Goal: Information Seeking & Learning: Learn about a topic

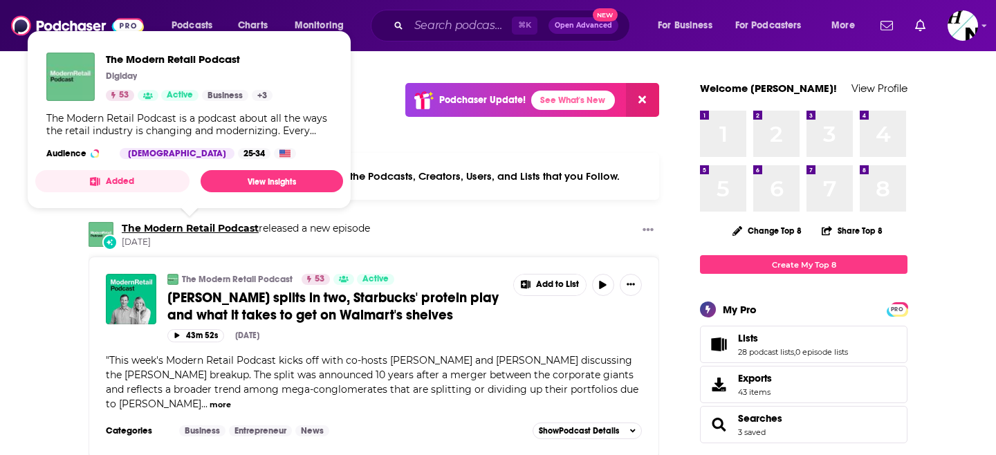
click at [138, 228] on link "The Modern Retail Podcast" at bounding box center [190, 228] width 137 height 12
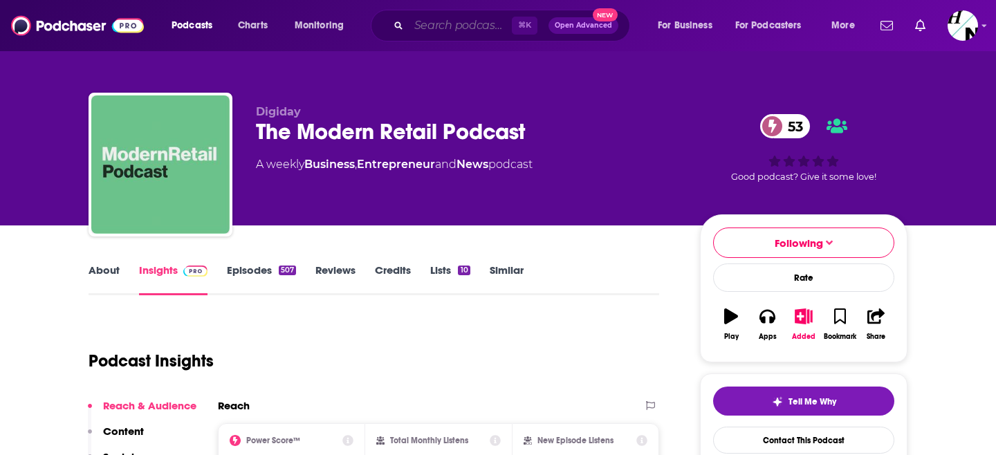
click at [438, 24] on input "Search podcasts, credits, & more..." at bounding box center [460, 26] width 103 height 22
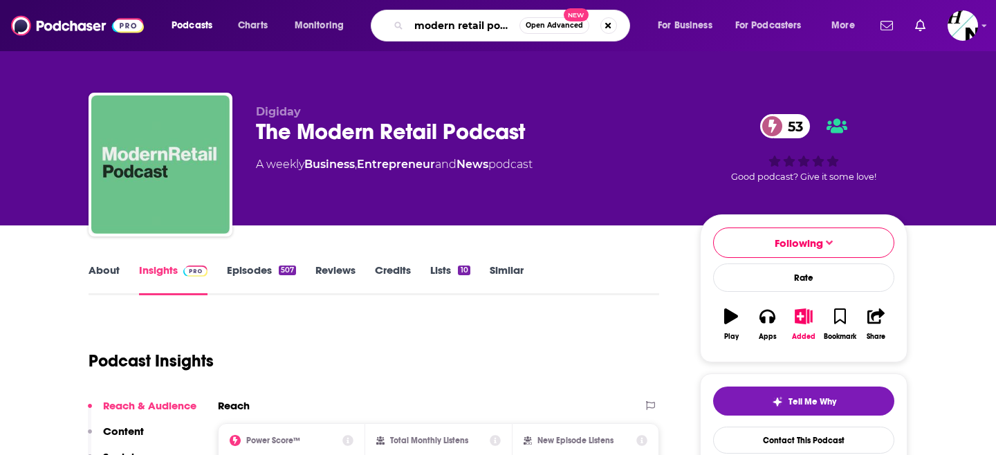
type input "modern retail podcast"
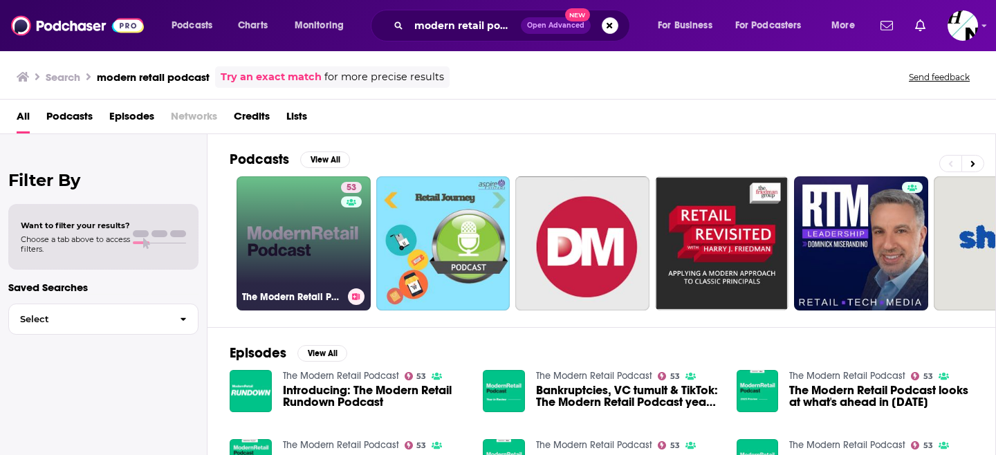
click at [279, 275] on link "53 The Modern Retail Podcast" at bounding box center [303, 243] width 134 height 134
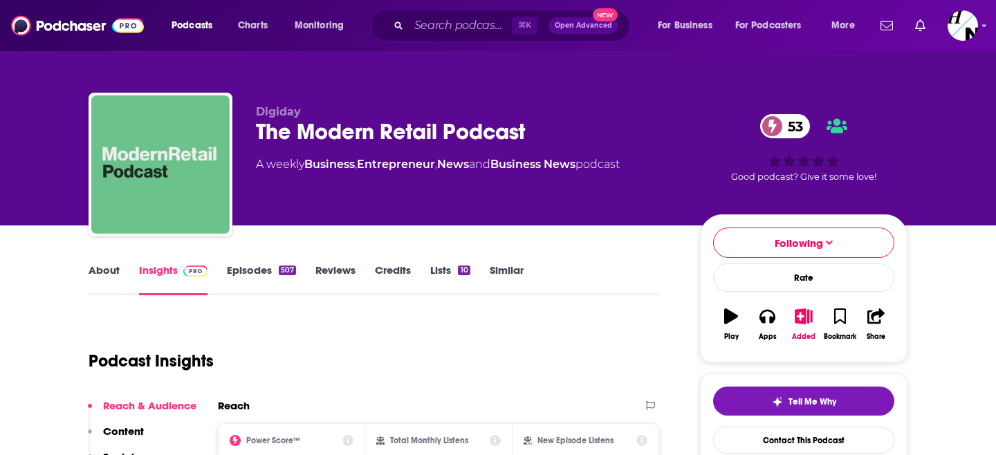
scroll to position [127, 0]
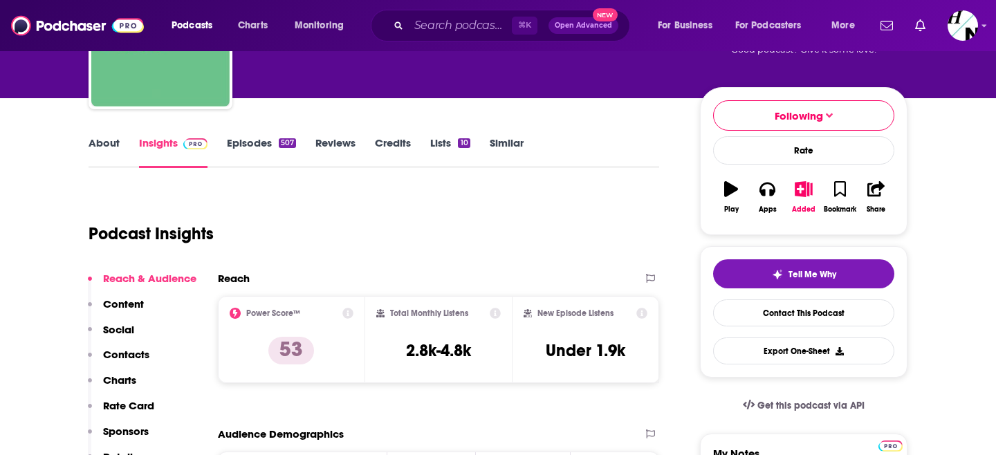
click at [104, 154] on link "About" at bounding box center [104, 152] width 31 height 32
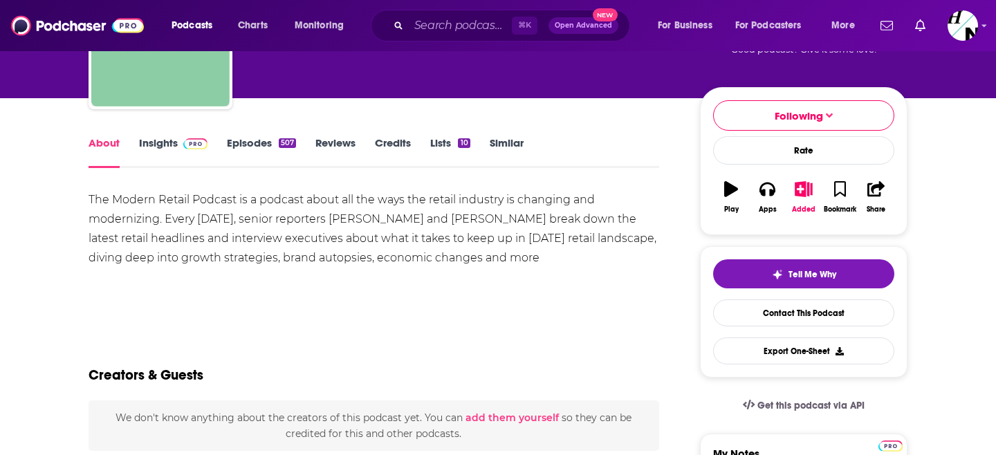
click at [95, 106] on img "The Modern Retail Podcast" at bounding box center [160, 37] width 138 height 138
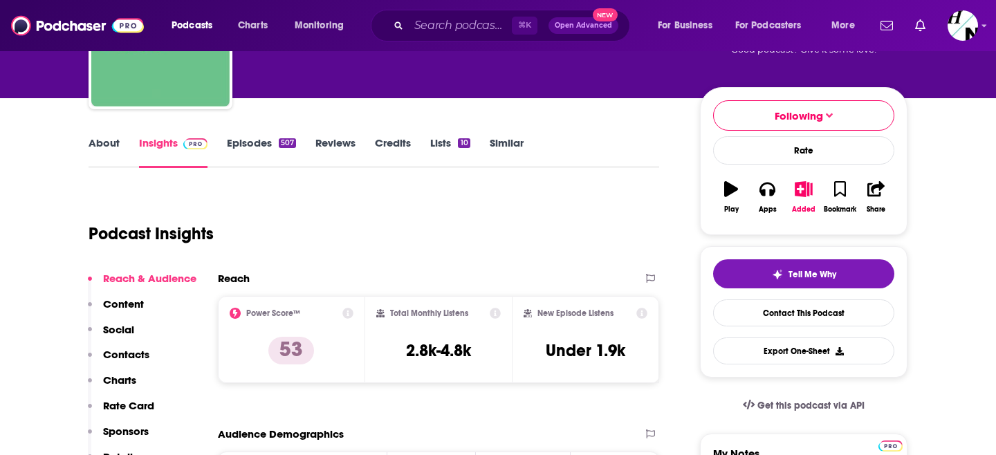
click at [103, 81] on div at bounding box center [161, 37] width 144 height 144
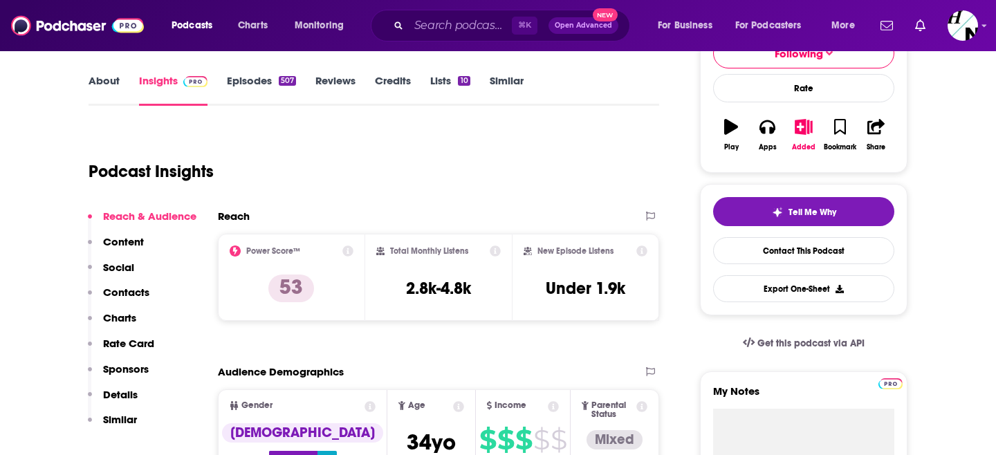
click at [103, 81] on link "About" at bounding box center [104, 90] width 31 height 32
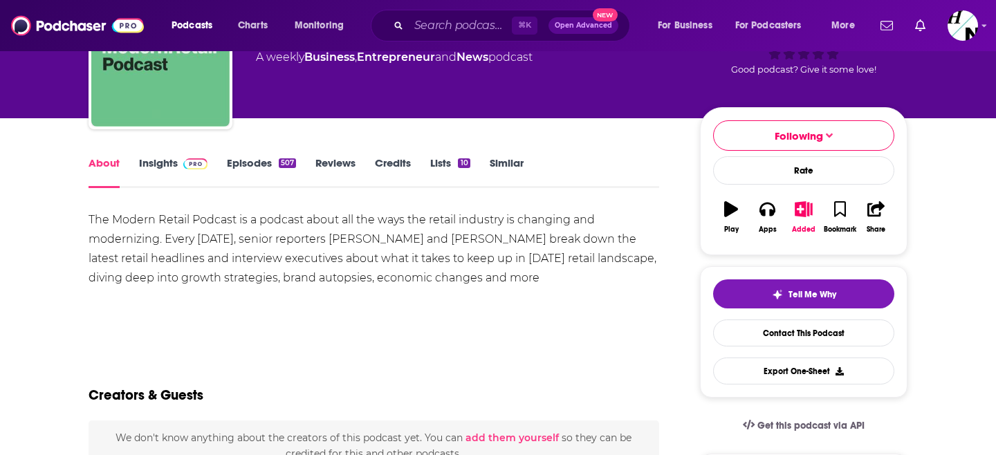
scroll to position [108, 0]
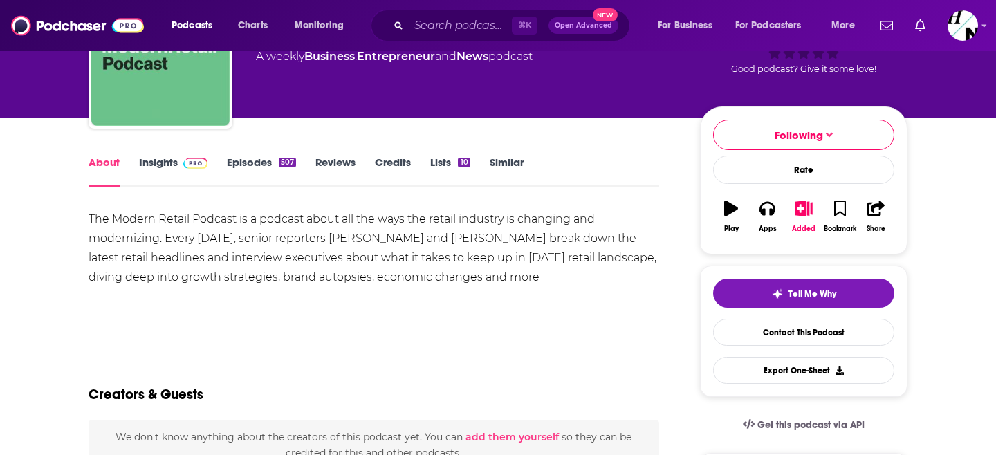
click at [158, 168] on link "Insights" at bounding box center [173, 172] width 68 height 32
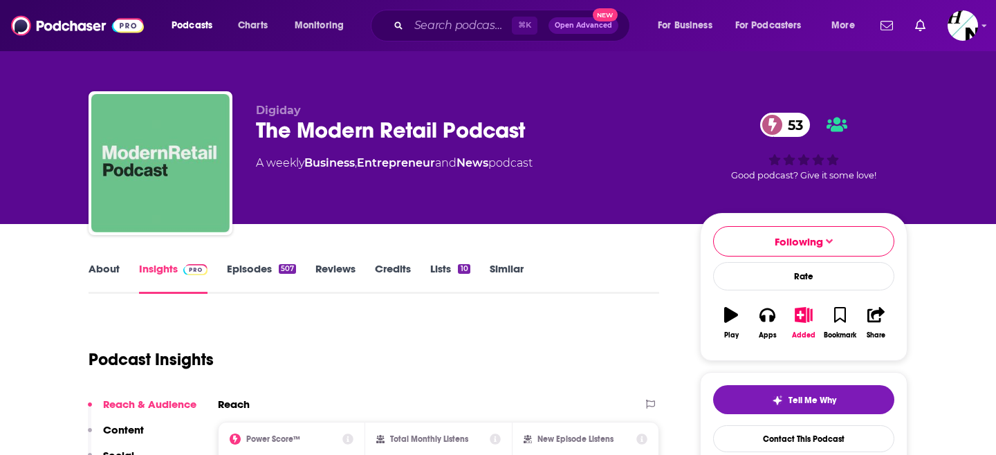
scroll to position [234, 0]
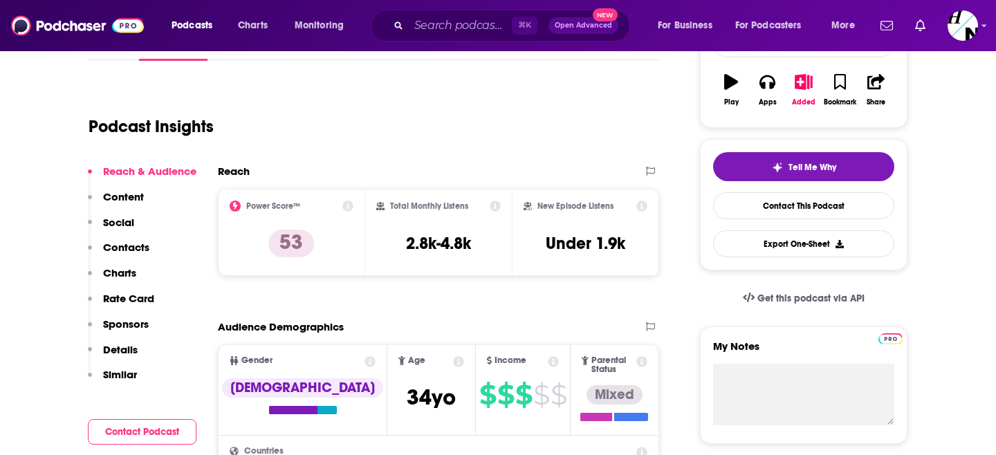
click at [347, 202] on icon at bounding box center [347, 206] width 11 height 11
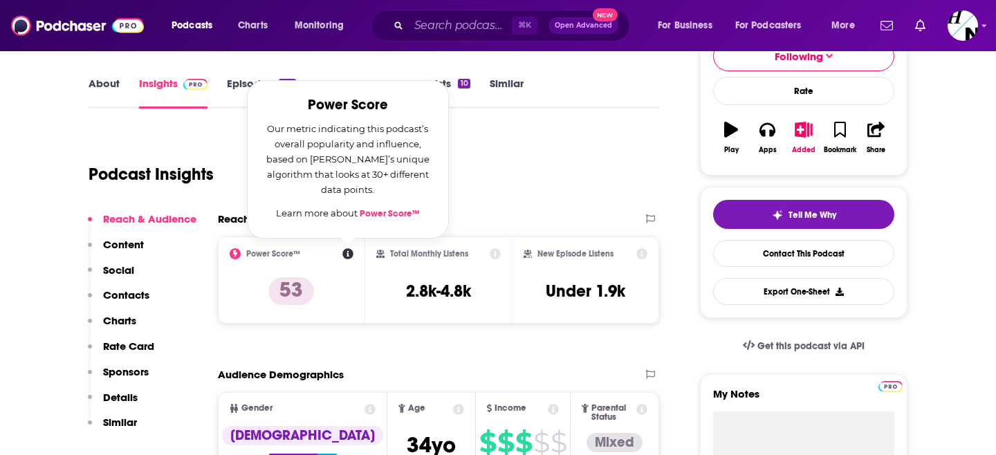
scroll to position [180, 0]
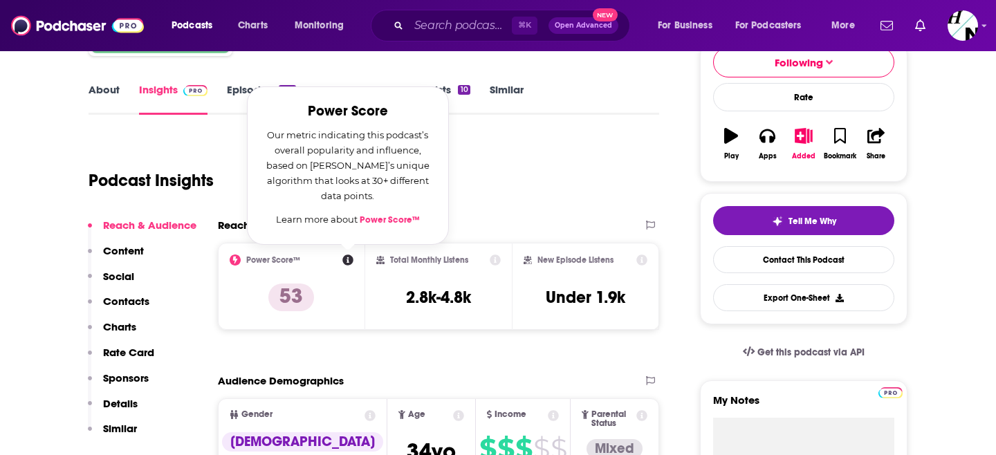
click at [541, 203] on div "Podcast Insights" at bounding box center [368, 172] width 559 height 71
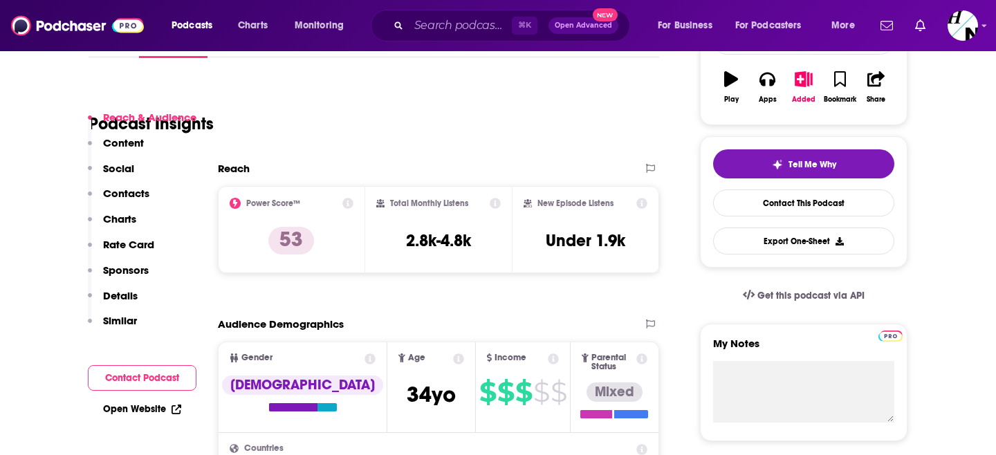
scroll to position [290, 0]
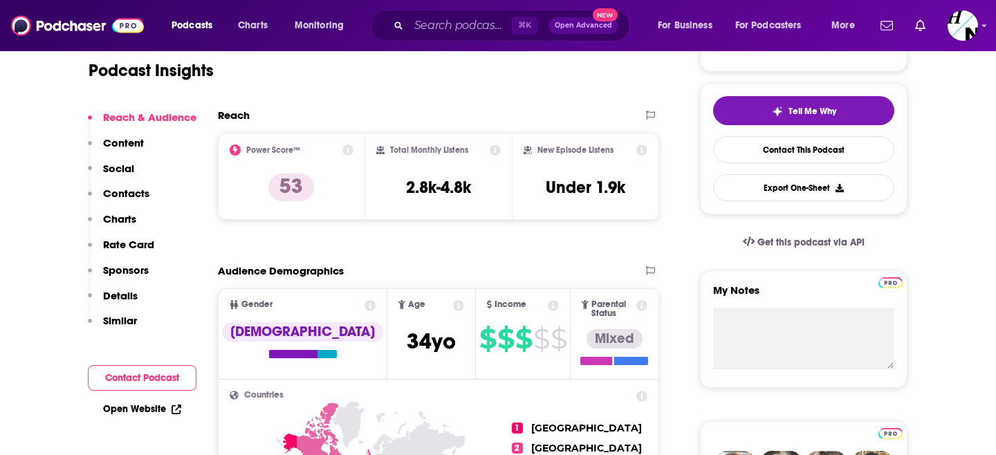
click at [456, 225] on div "Reach Power Score™ 53 Total Monthly Listens 2.8k-4.8k New Episode Listens Under…" at bounding box center [438, 170] width 441 height 122
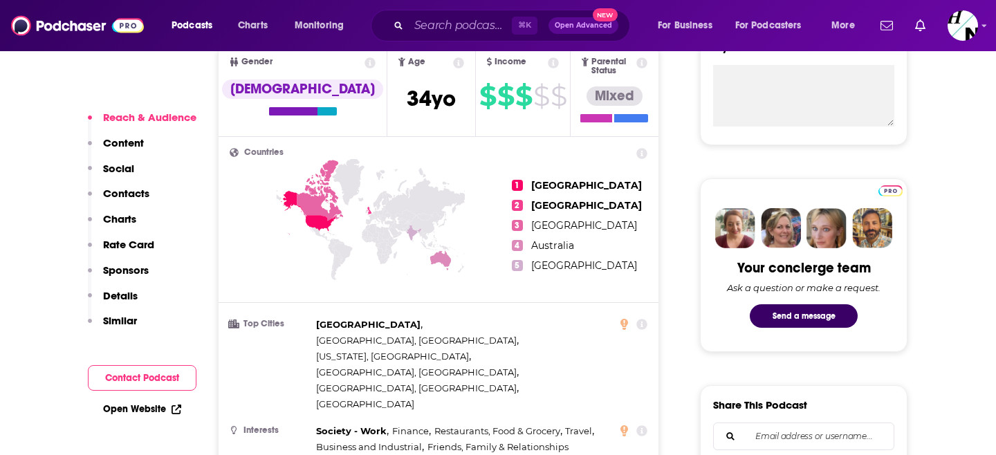
scroll to position [536, 0]
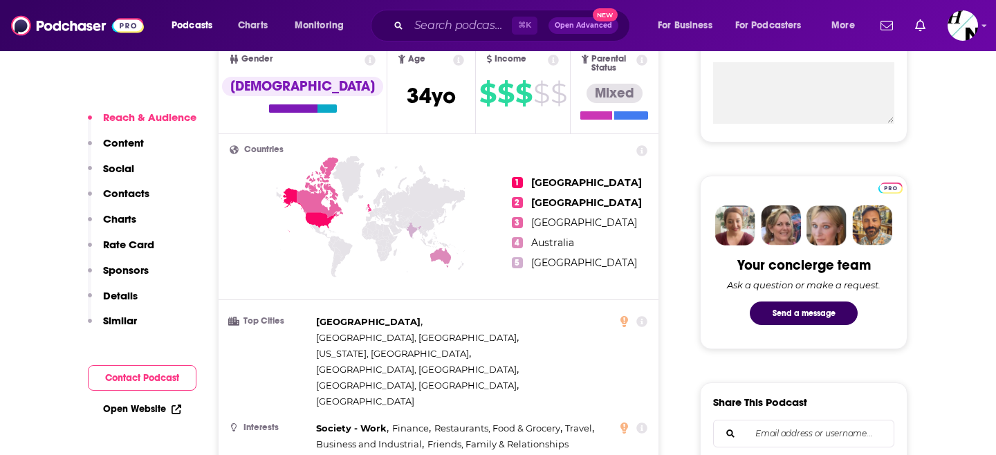
click at [115, 142] on p "Content" at bounding box center [123, 142] width 41 height 13
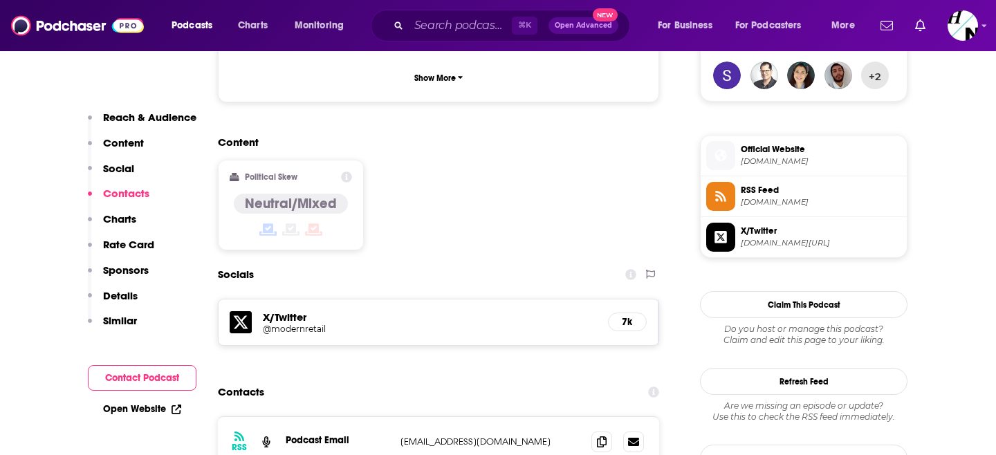
scroll to position [1102, 0]
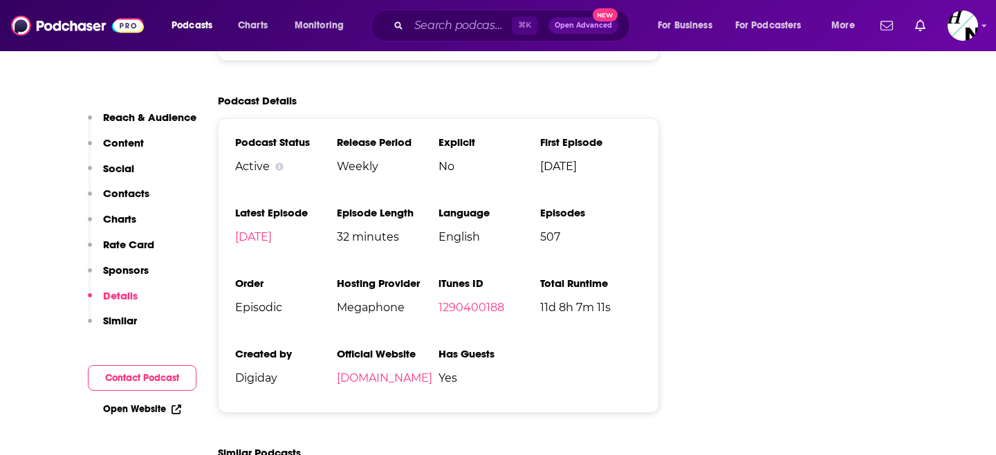
scroll to position [2298, 0]
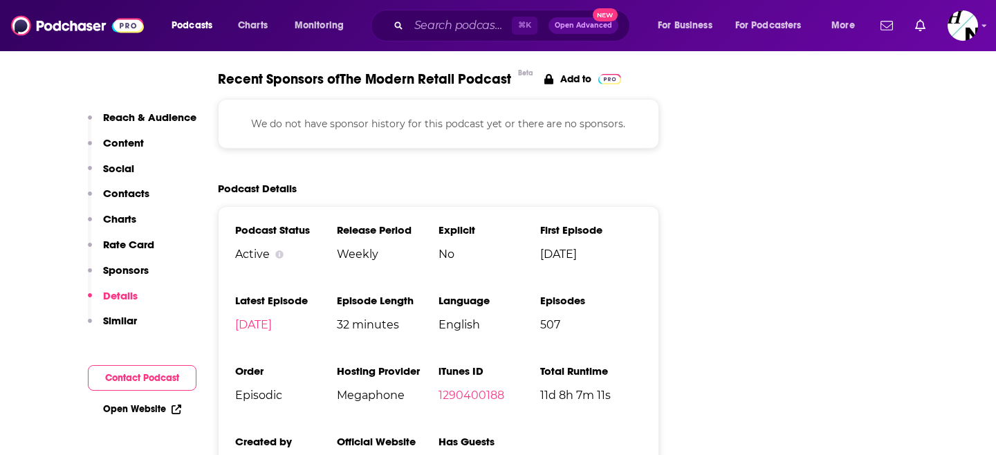
click at [365, 248] on span "Weekly" at bounding box center [388, 254] width 102 height 13
click at [355, 223] on h3 "Release Period" at bounding box center [388, 229] width 102 height 13
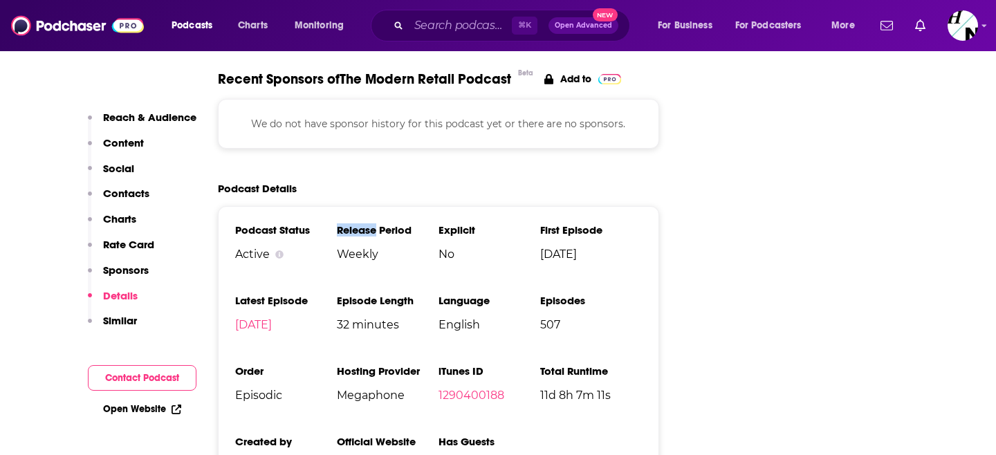
click at [355, 223] on h3 "Release Period" at bounding box center [388, 229] width 102 height 13
click at [375, 248] on span "Weekly" at bounding box center [388, 254] width 102 height 13
click at [461, 248] on span "No" at bounding box center [489, 254] width 102 height 13
click at [453, 248] on span "No" at bounding box center [489, 254] width 102 height 13
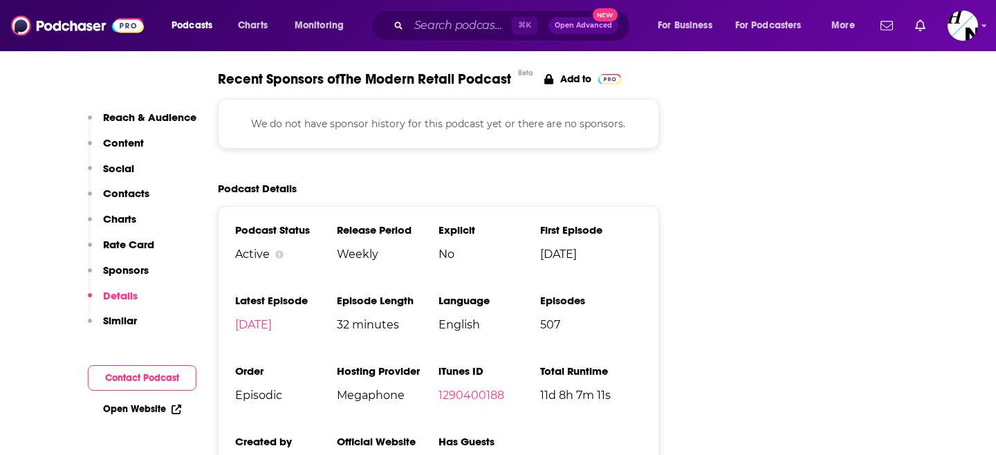
click at [453, 248] on span "No" at bounding box center [489, 254] width 102 height 13
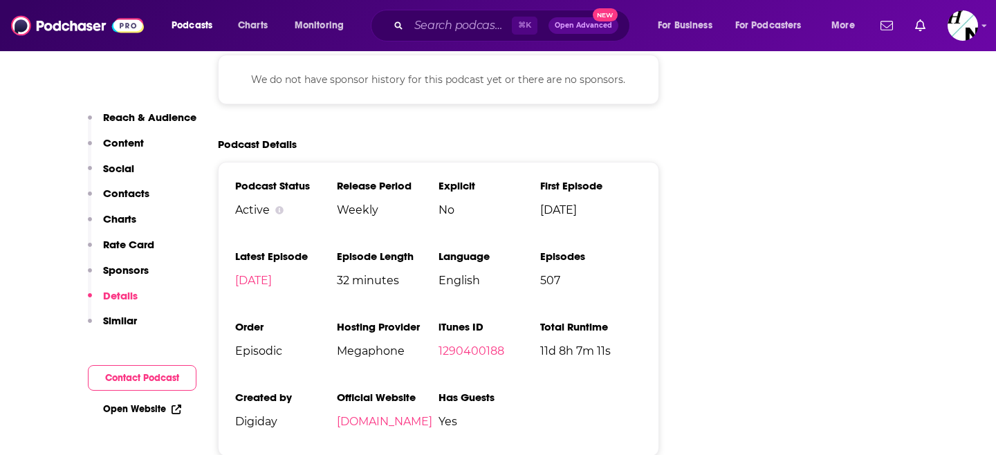
drag, startPoint x: 539, startPoint y: 272, endPoint x: 608, endPoint y: 272, distance: 68.5
click at [608, 344] on span "11d 8h 7m 11s" at bounding box center [591, 350] width 102 height 13
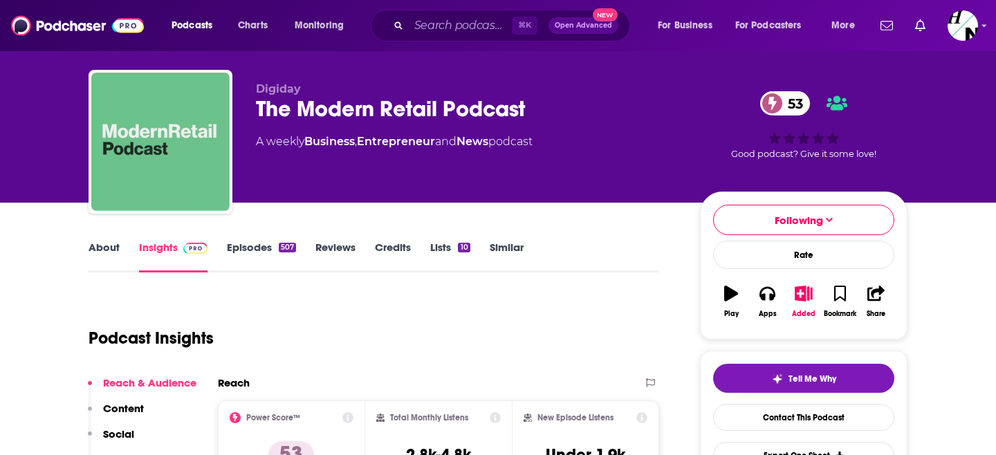
scroll to position [95, 0]
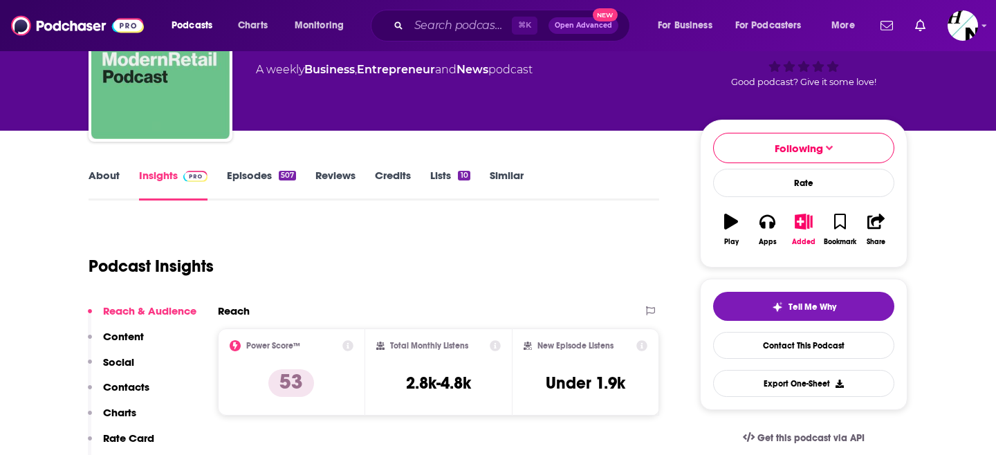
click at [262, 169] on link "Episodes 507" at bounding box center [261, 185] width 69 height 32
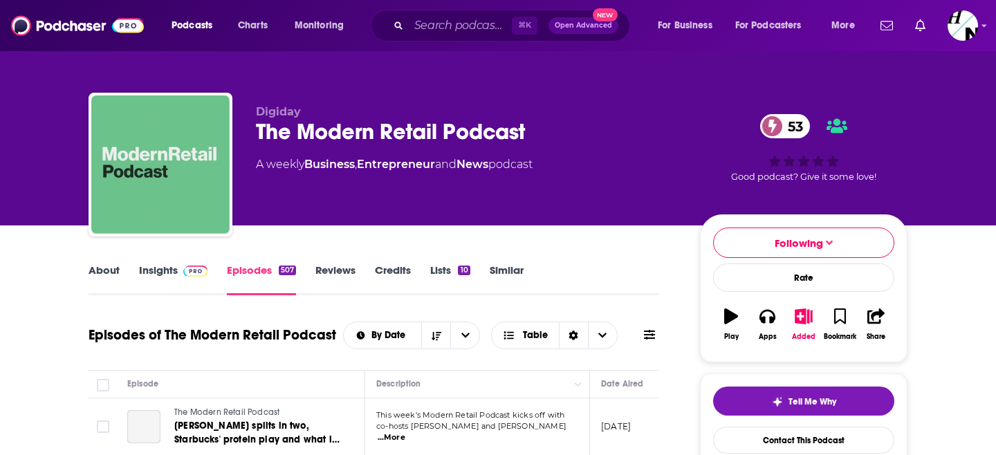
scroll to position [180, 0]
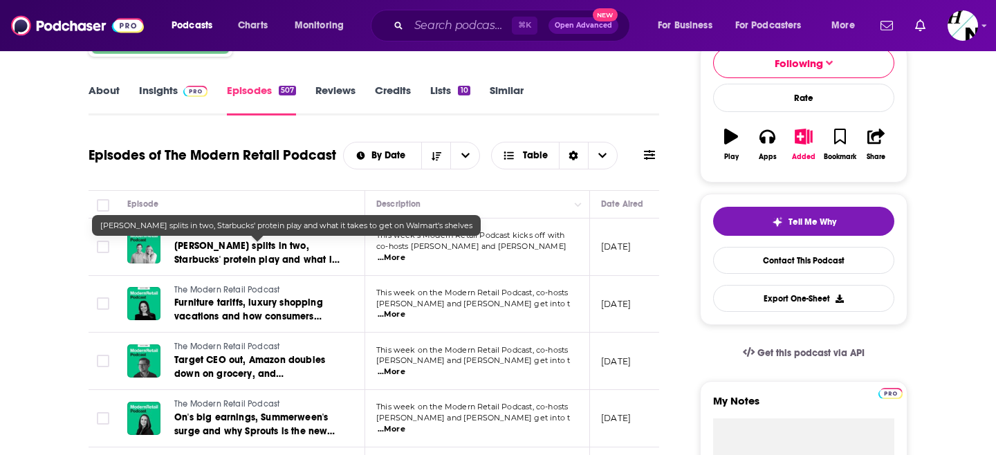
click at [193, 245] on span "[PERSON_NAME] splits in two, Starbucks' protein play and what it takes to get o…" at bounding box center [256, 259] width 165 height 39
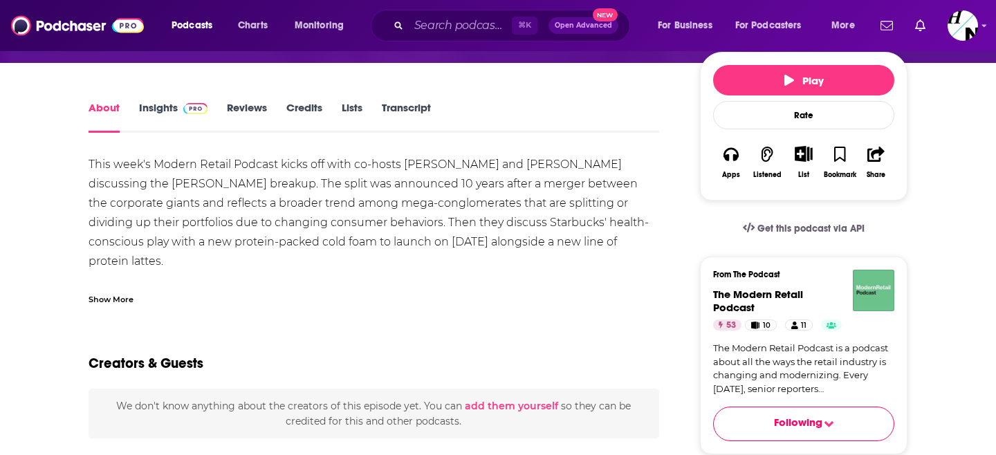
scroll to position [259, 0]
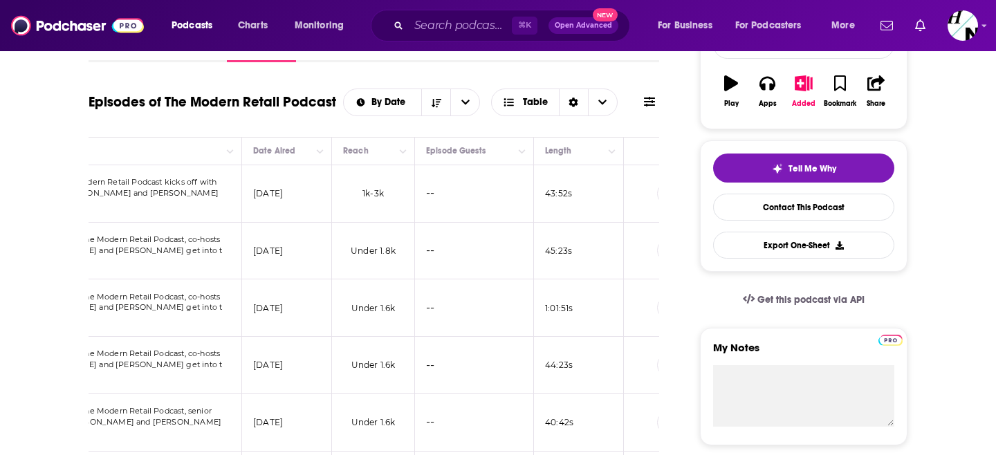
scroll to position [0, 393]
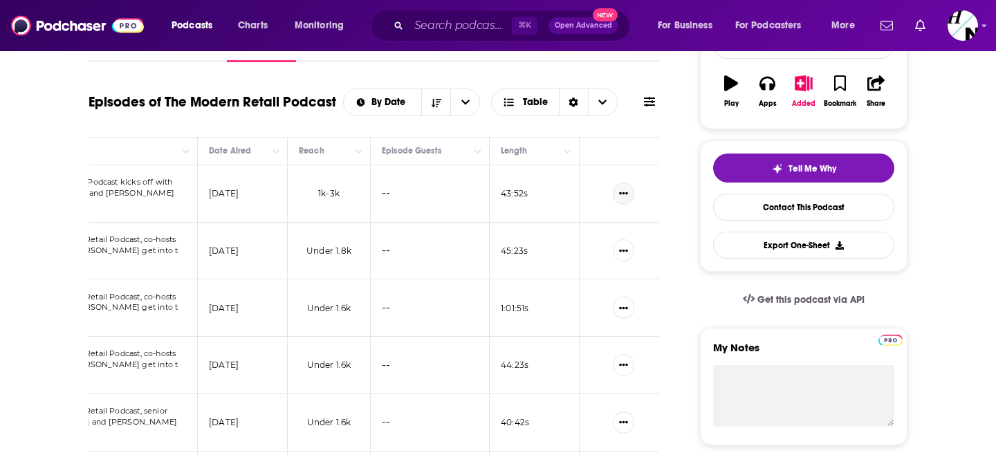
click at [625, 189] on icon "Show More Button" at bounding box center [623, 193] width 9 height 9
click at [707, 187] on div "Tell Me Why Contact This Podcast Export One-Sheet" at bounding box center [803, 205] width 207 height 131
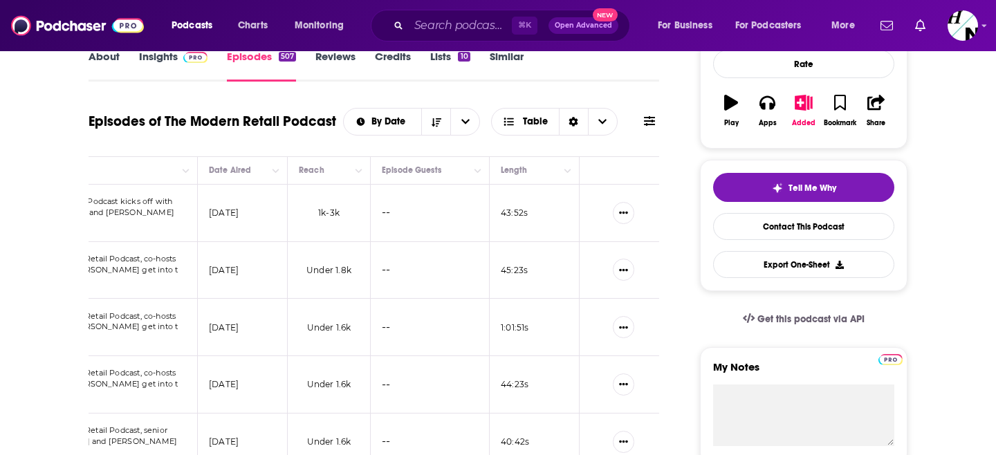
click at [642, 120] on button at bounding box center [649, 121] width 19 height 15
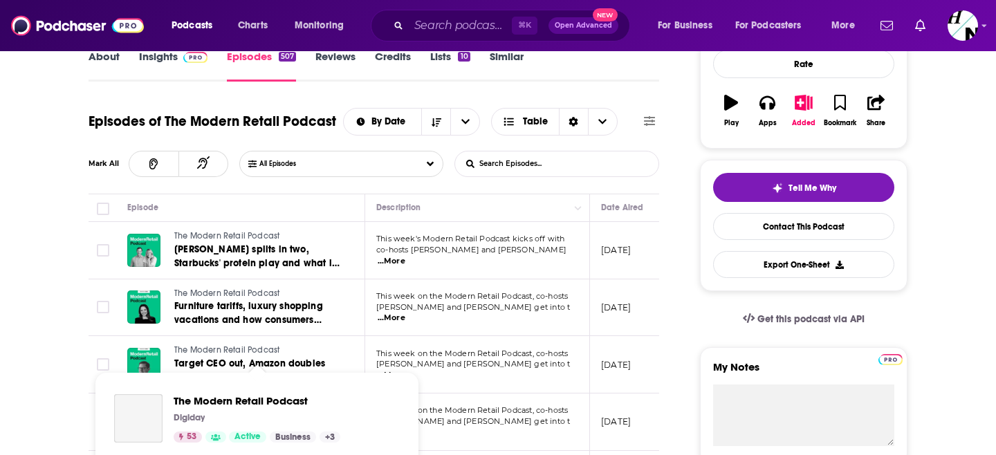
scroll to position [0, 0]
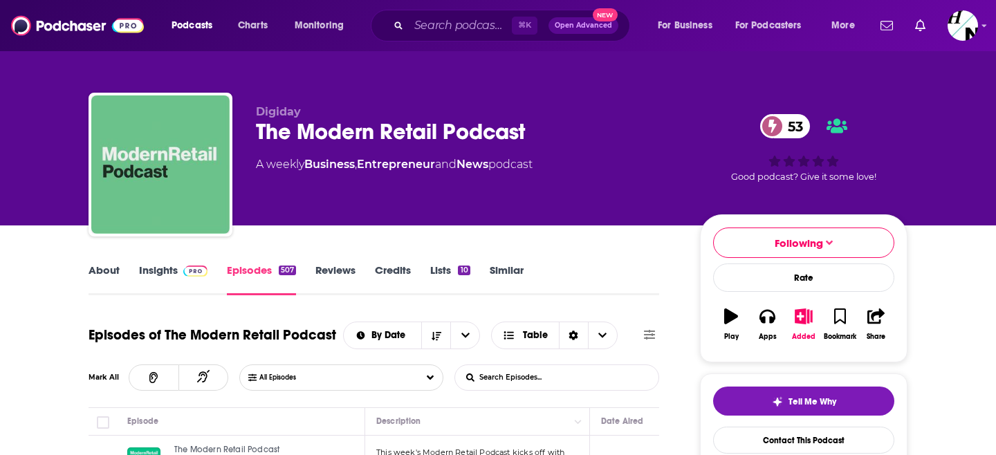
click at [980, 32] on div "Podcasts Charts Monitoring ⌘ K Open Advanced New For Business For Podcasters Mo…" at bounding box center [498, 25] width 996 height 51
click at [981, 28] on div "Podcasts Charts Monitoring ⌘ K Open Advanced New For Business For Podcasters Mo…" at bounding box center [498, 25] width 996 height 51
click at [983, 26] on icon "Show profile menu" at bounding box center [984, 26] width 5 height 3
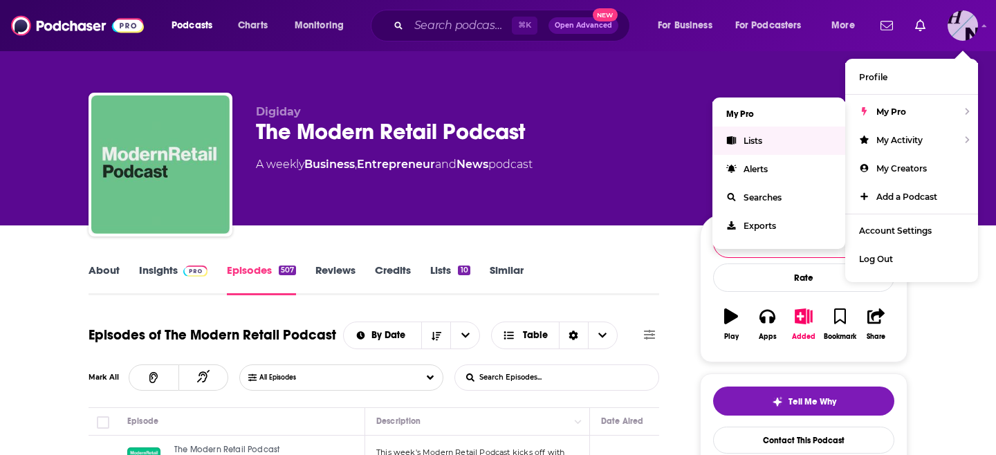
click at [781, 132] on link "Lists" at bounding box center [778, 141] width 133 height 28
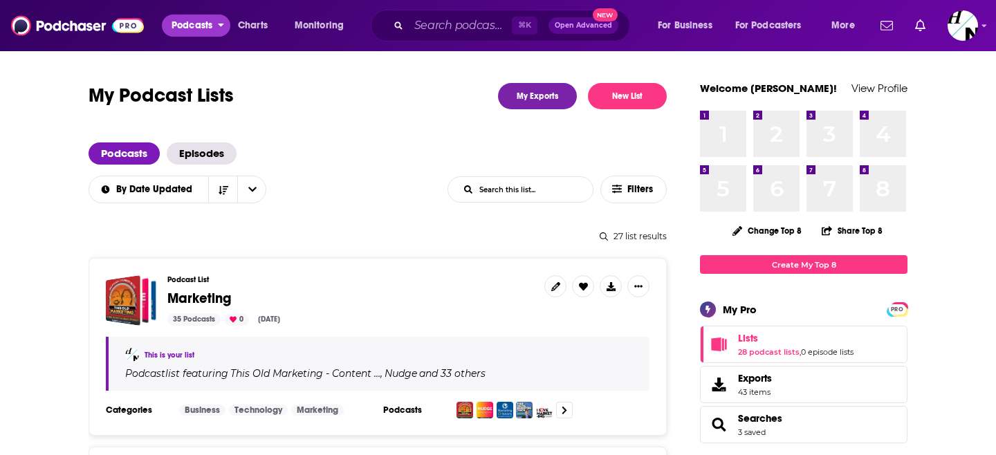
click at [193, 31] on span "Podcasts" at bounding box center [191, 25] width 41 height 19
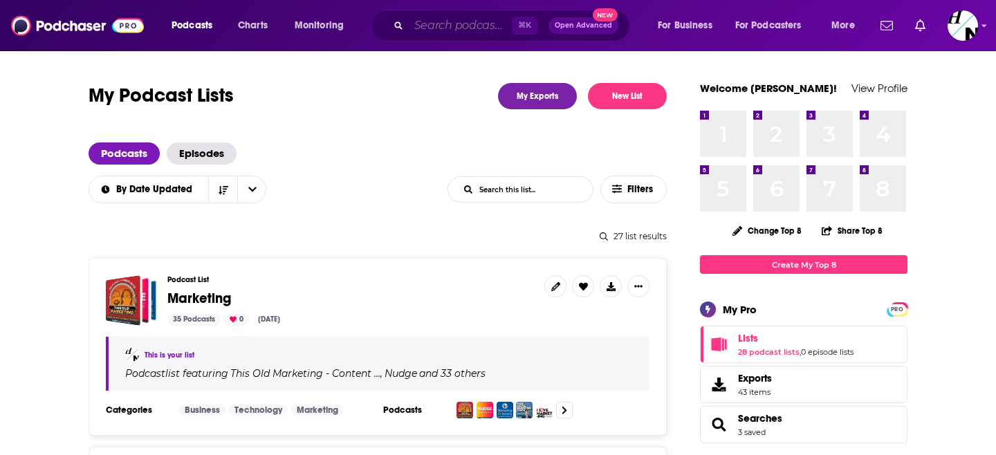
click at [440, 18] on input "Search podcasts, credits, & more..." at bounding box center [460, 26] width 103 height 22
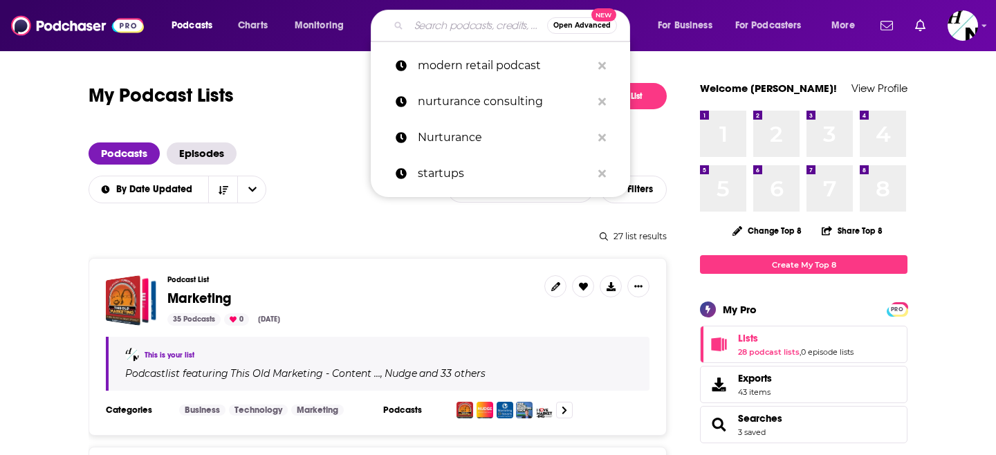
click at [588, 24] on span "Open Advanced" at bounding box center [581, 25] width 57 height 7
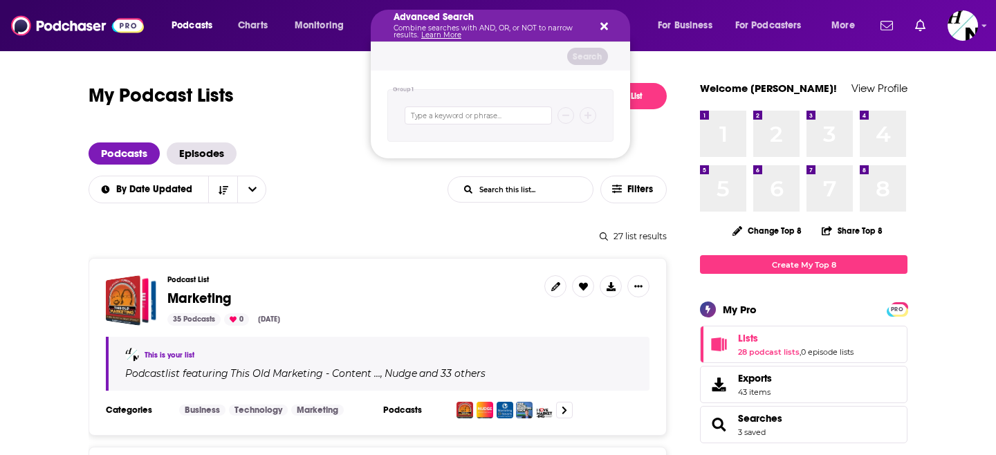
click at [602, 28] on icon "Search podcasts, credits, & more..." at bounding box center [604, 27] width 8 height 8
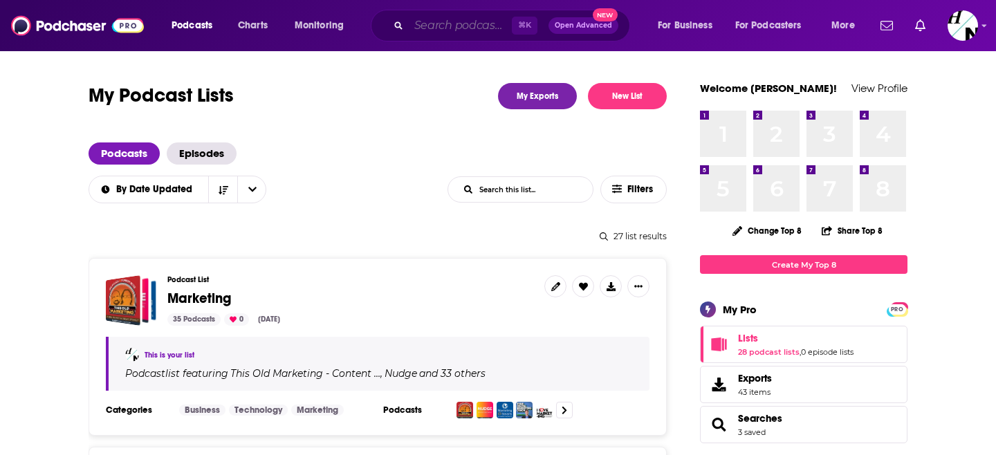
click at [467, 27] on input "Search podcasts, credits, & more..." at bounding box center [460, 26] width 103 height 22
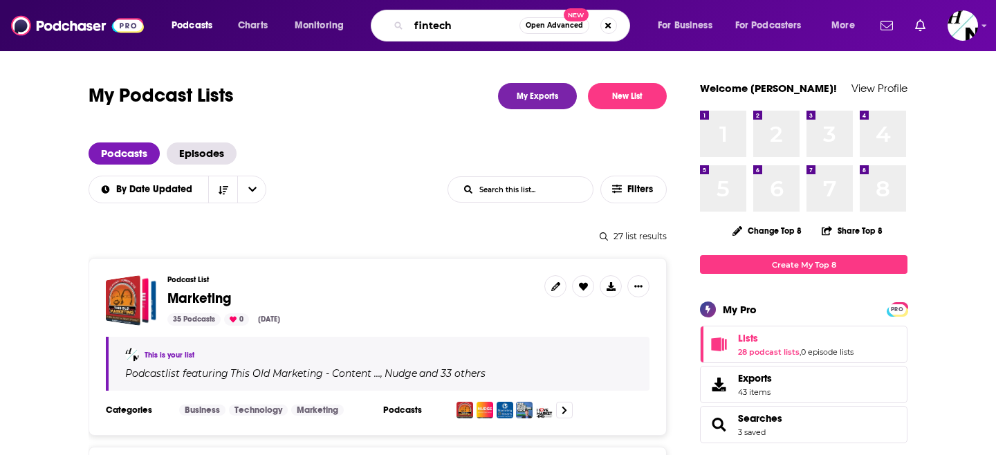
type input "fintech"
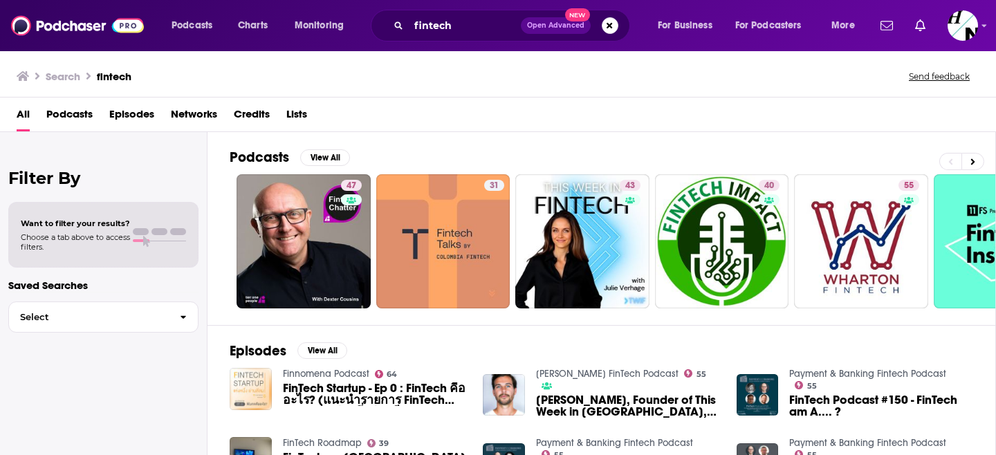
click at [79, 120] on span "Podcasts" at bounding box center [69, 117] width 46 height 28
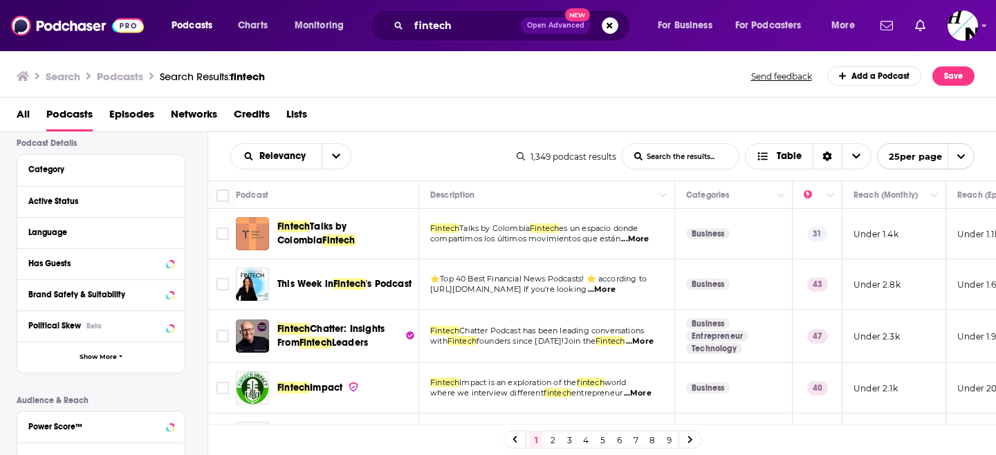
scroll to position [100, 0]
click at [170, 268] on icon at bounding box center [170, 262] width 7 height 11
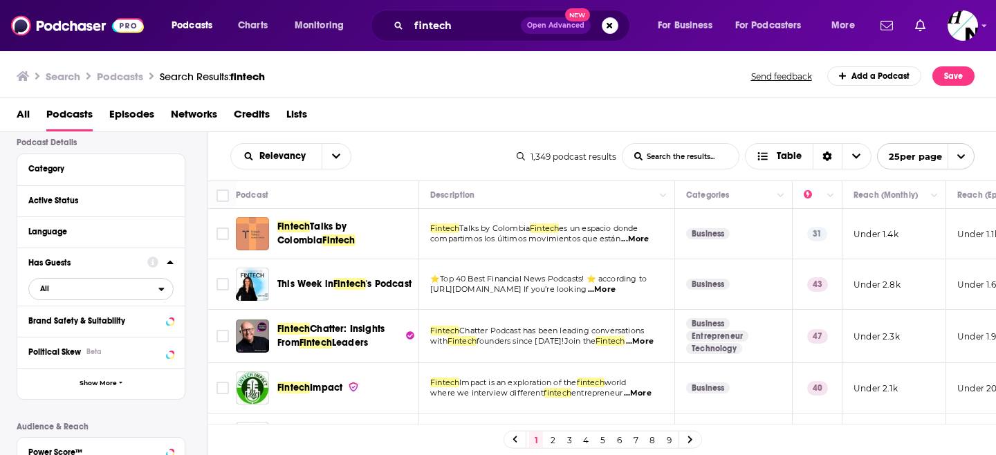
click at [154, 292] on span "All" at bounding box center [93, 288] width 129 height 18
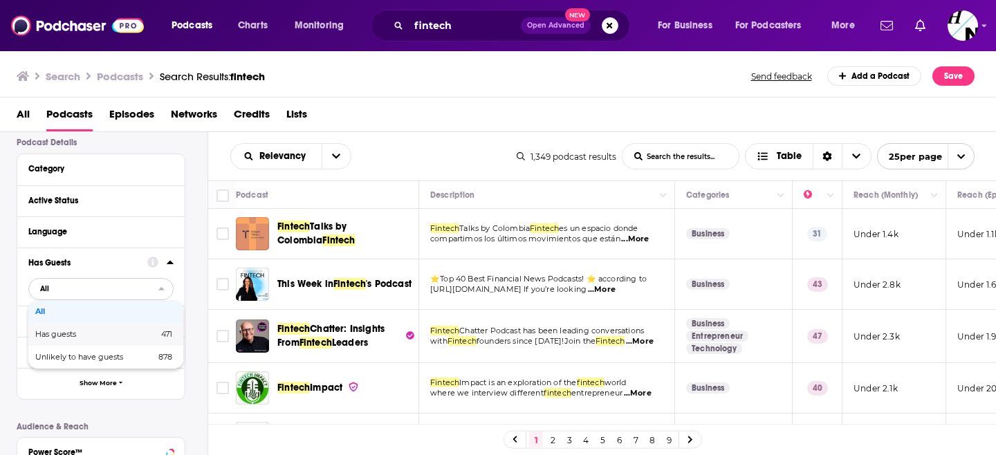
click at [127, 333] on span "471" at bounding box center [144, 335] width 55 height 8
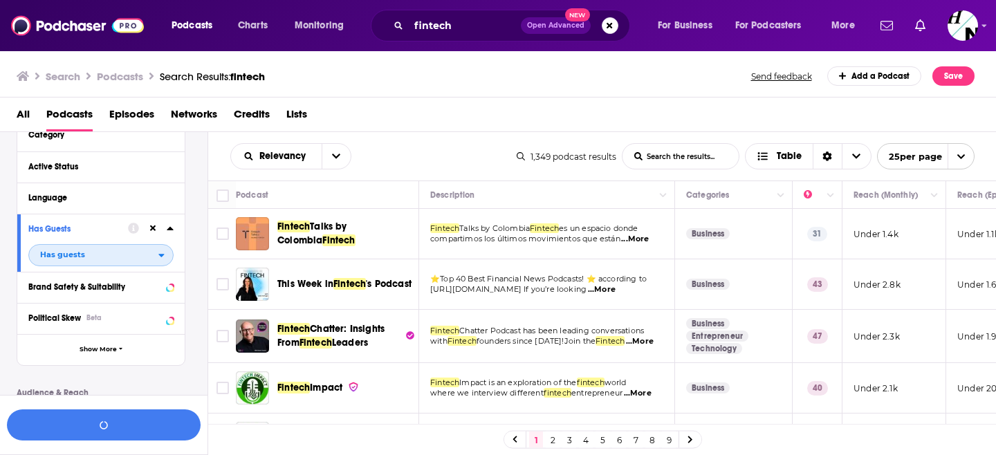
scroll to position [301, 0]
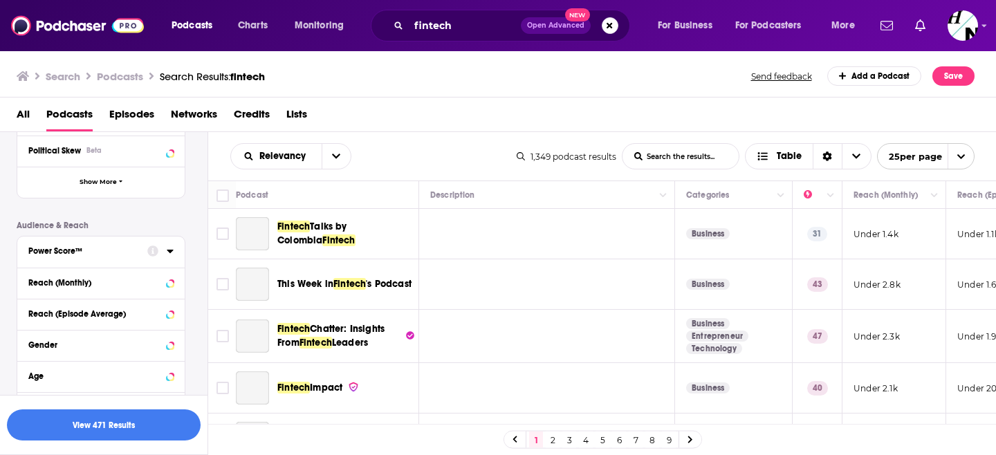
click at [169, 257] on icon at bounding box center [170, 250] width 7 height 11
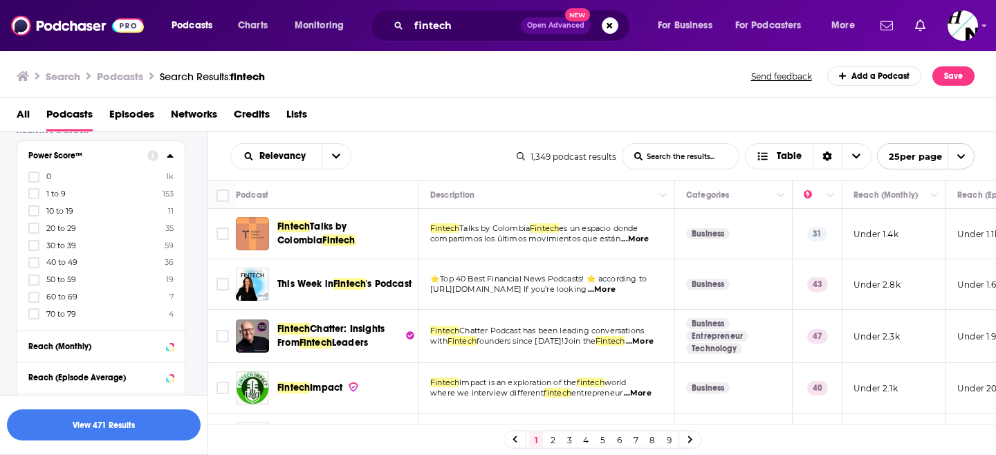
scroll to position [398, 0]
click at [31, 250] on label at bounding box center [33, 244] width 11 height 11
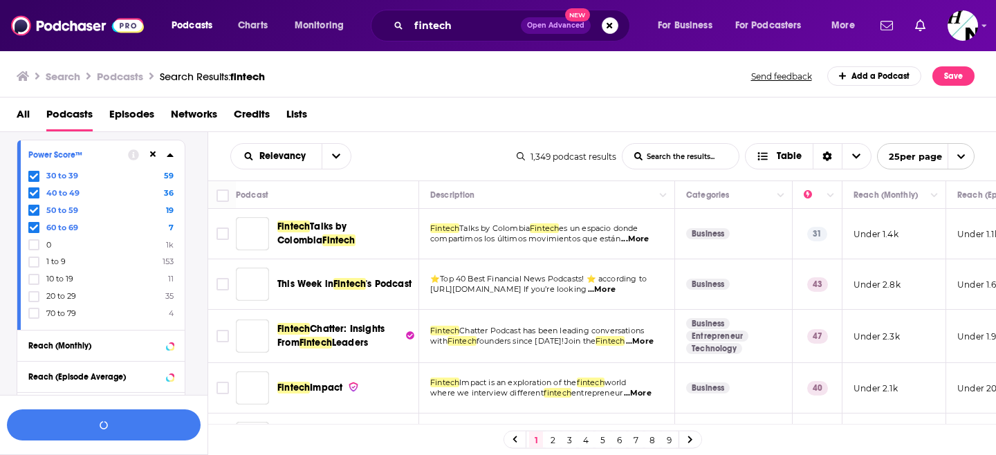
click at [34, 313] on icon at bounding box center [34, 313] width 8 height 6
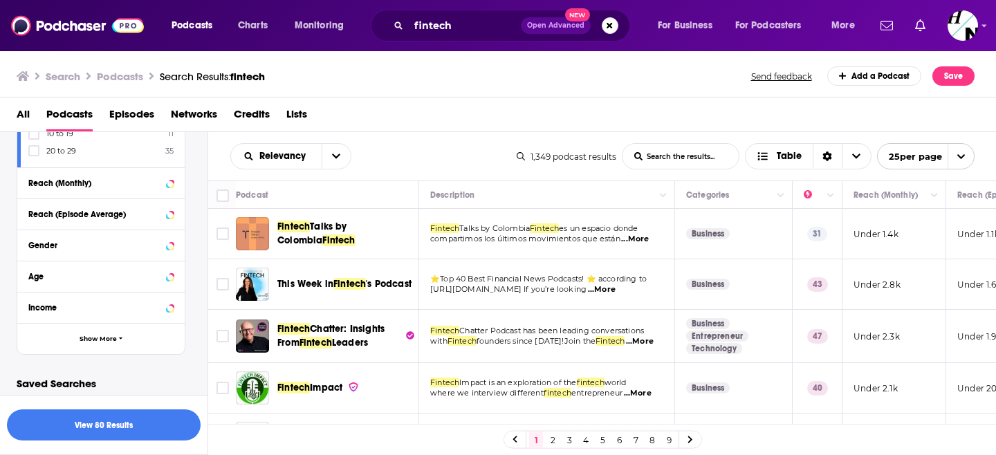
scroll to position [566, 0]
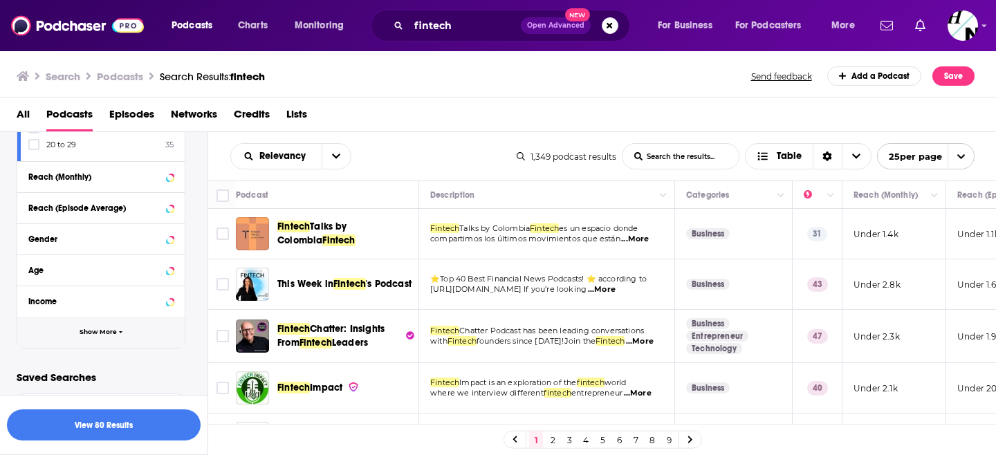
click at [111, 338] on button "Show More" at bounding box center [100, 332] width 167 height 31
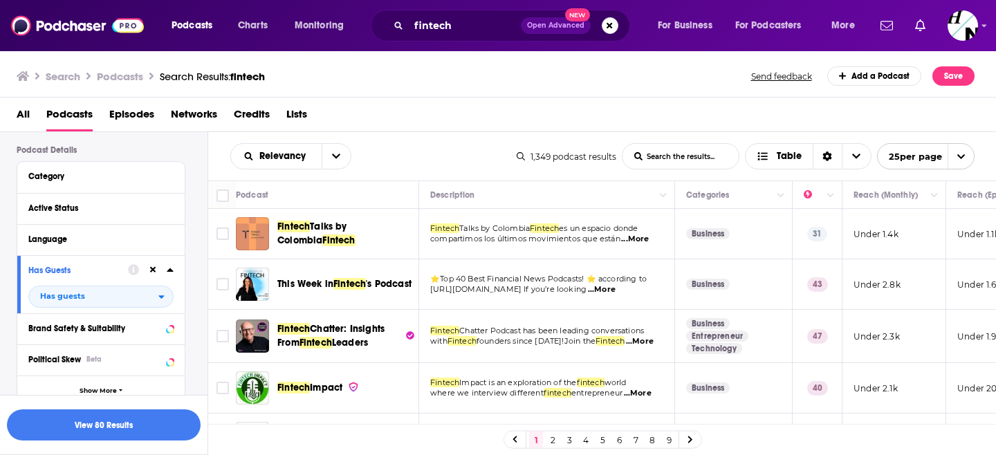
scroll to position [88, 0]
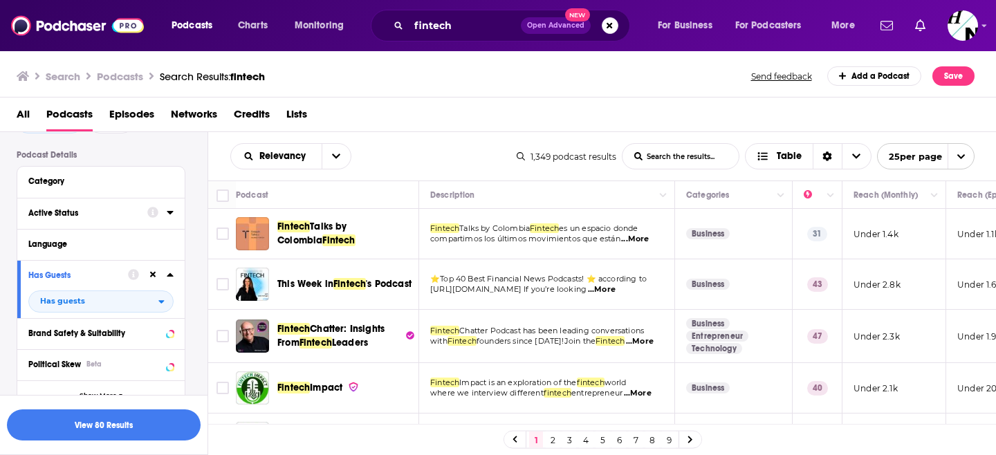
click at [173, 214] on icon at bounding box center [170, 212] width 7 height 11
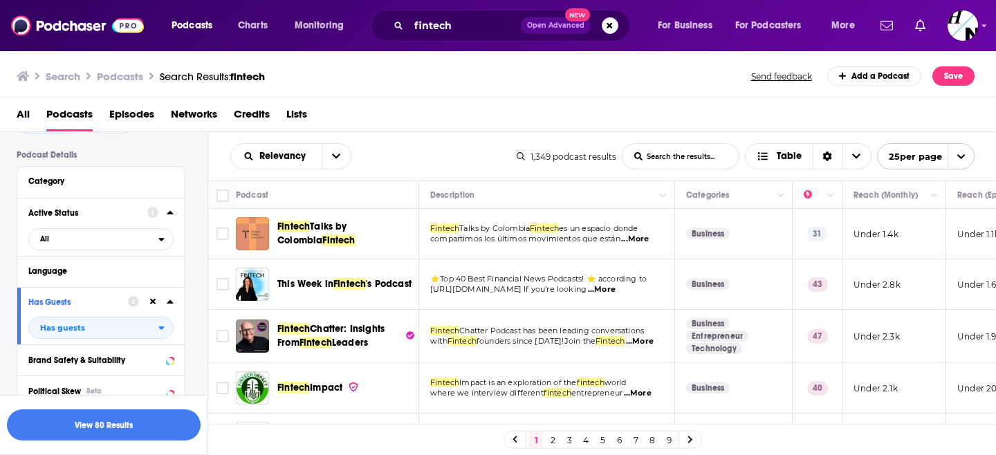
scroll to position [128, 0]
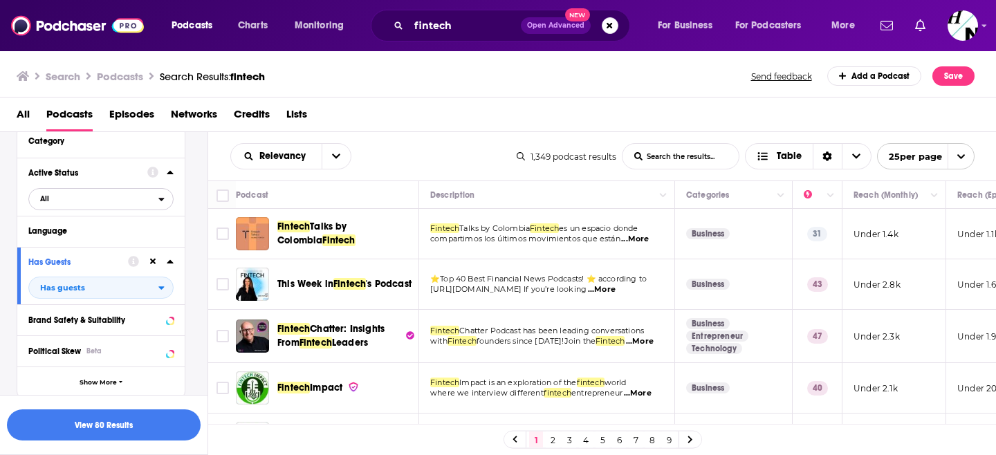
click at [151, 201] on span "All" at bounding box center [93, 198] width 129 height 18
click at [148, 251] on div "Active 296" at bounding box center [105, 244] width 155 height 23
click at [464, 121] on div "All Podcasts Episodes Networks Credits Lists" at bounding box center [501, 117] width 969 height 28
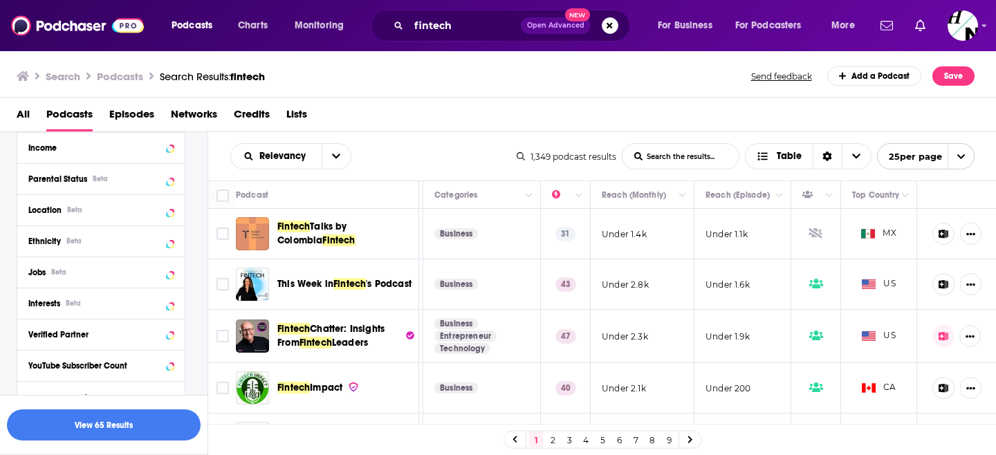
scroll to position [749, 0]
click at [173, 203] on icon at bounding box center [170, 207] width 7 height 11
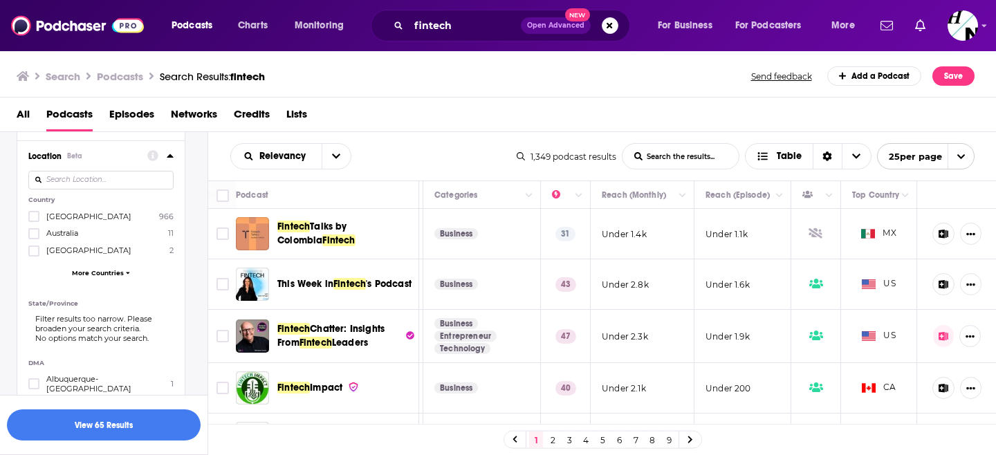
scroll to position [803, 0]
click at [91, 268] on span "More Countries" at bounding box center [98, 270] width 52 height 8
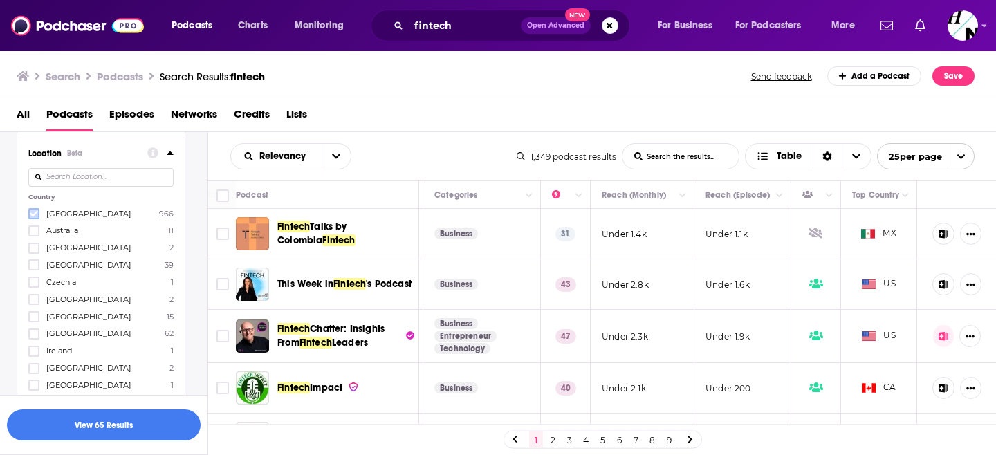
click at [30, 212] on icon at bounding box center [34, 214] width 8 height 8
click at [97, 171] on input at bounding box center [100, 177] width 145 height 19
type input "unite"
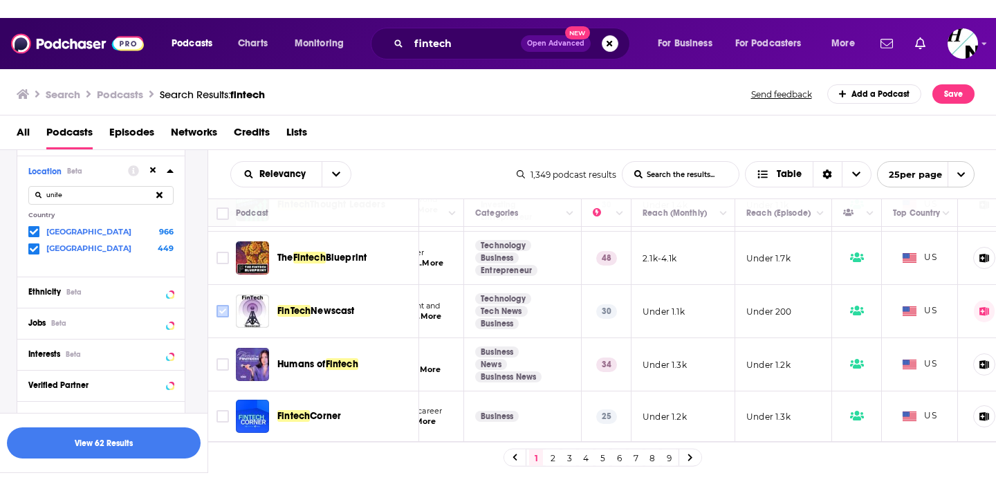
scroll to position [1040, 211]
